Goal: Task Accomplishment & Management: Use online tool/utility

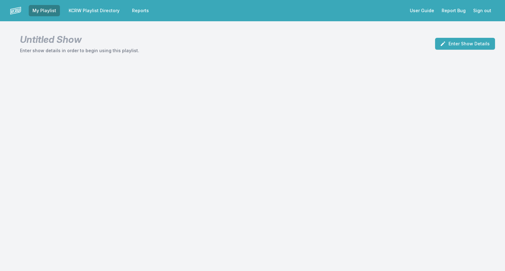
click at [142, 11] on link "Reports" at bounding box center [140, 10] width 24 height 11
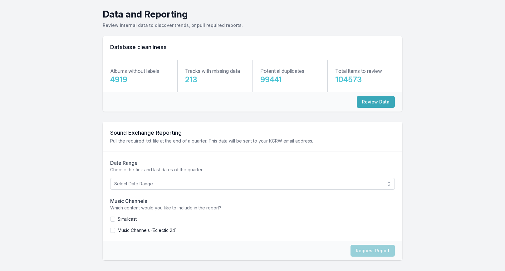
scroll to position [31, 0]
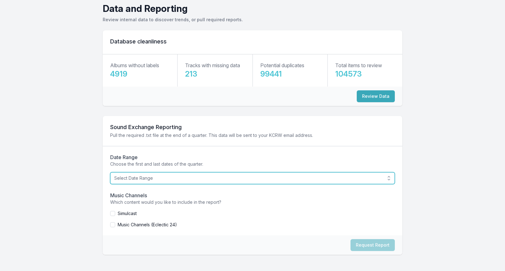
click at [177, 179] on span "Select Date Range" at bounding box center [248, 178] width 268 height 6
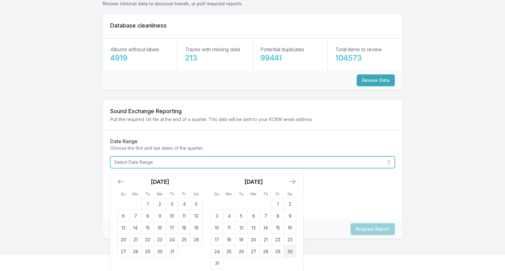
scroll to position [52, 0]
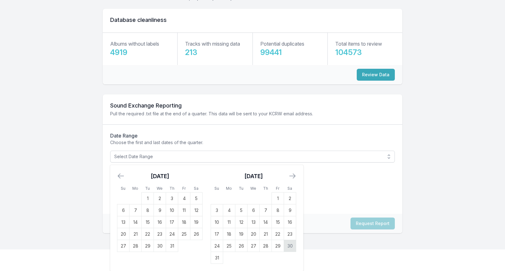
click at [290, 248] on td "30" at bounding box center [290, 246] width 12 height 12
click at [121, 177] on icon "Move backward to switch to the previous month." at bounding box center [120, 175] width 7 height 7
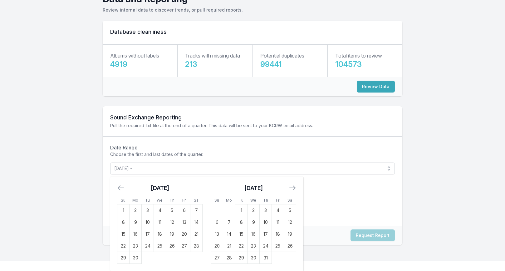
scroll to position [41, 0]
click at [119, 185] on icon "Move backward to switch to the previous month." at bounding box center [120, 187] width 7 height 7
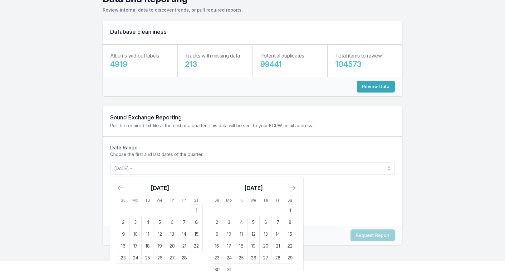
click at [119, 185] on icon "Move backward to switch to the previous month." at bounding box center [120, 187] width 7 height 7
click at [158, 208] on td "1" at bounding box center [160, 210] width 12 height 12
click at [295, 188] on icon "Move forward to switch to the next month." at bounding box center [293, 187] width 6 height 4
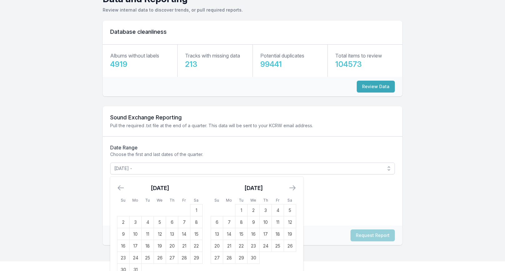
click at [295, 188] on icon "Move forward to switch to the next month." at bounding box center [293, 187] width 6 height 4
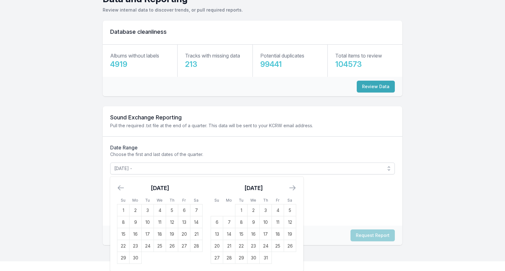
click at [295, 188] on icon "Move forward to switch to the next month." at bounding box center [293, 187] width 6 height 4
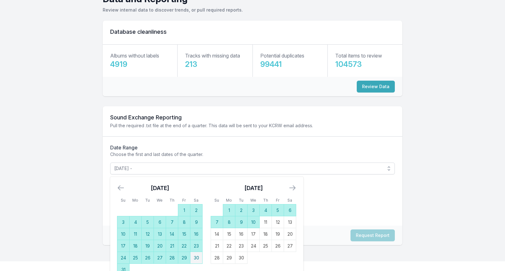
click at [256, 221] on td "10" at bounding box center [254, 222] width 12 height 12
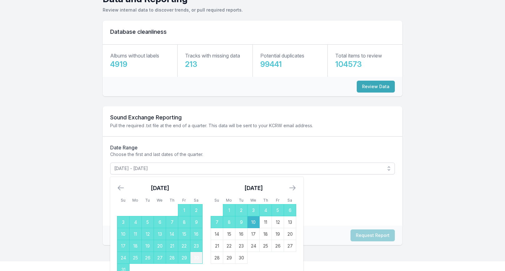
click at [287, 154] on p "Choose the first and last dates of the quarter." at bounding box center [252, 154] width 285 height 6
click at [315, 188] on h2 "Music Channels" at bounding box center [252, 185] width 285 height 7
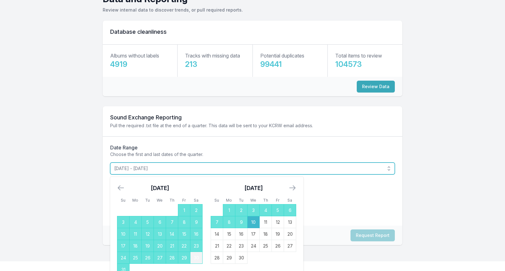
click at [243, 170] on span "[DATE] - [DATE]" at bounding box center [248, 168] width 268 height 6
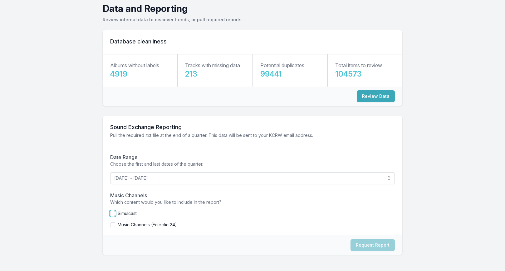
click at [112, 214] on input "checkbox" at bounding box center [112, 213] width 5 height 5
checkbox input "true"
